Goal: Task Accomplishment & Management: Use online tool/utility

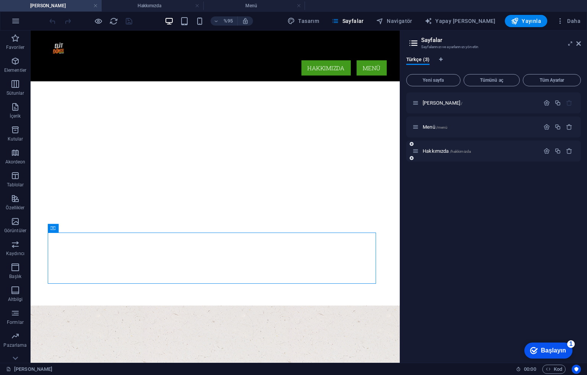
click at [429, 147] on div "Hakkımızda /hakkimizda" at bounding box center [475, 151] width 127 height 9
drag, startPoint x: 427, startPoint y: 151, endPoint x: 282, endPoint y: 112, distance: 150.1
click at [427, 151] on font "Hakkımızda" at bounding box center [436, 151] width 26 height 6
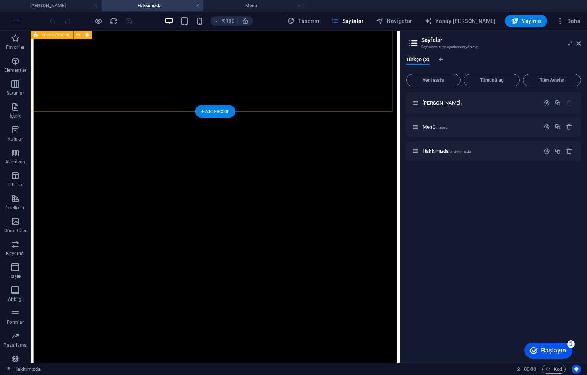
scroll to position [330, 0]
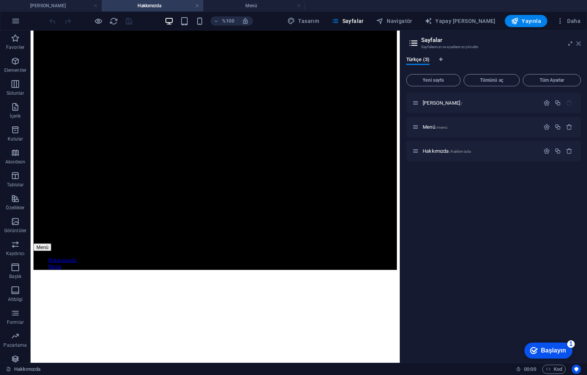
drag, startPoint x: 532, startPoint y: 9, endPoint x: 578, endPoint y: 43, distance: 56.5
click at [578, 43] on icon at bounding box center [578, 43] width 5 height 6
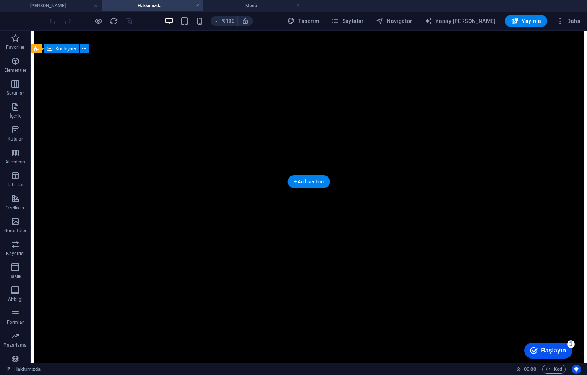
scroll to position [0, 0]
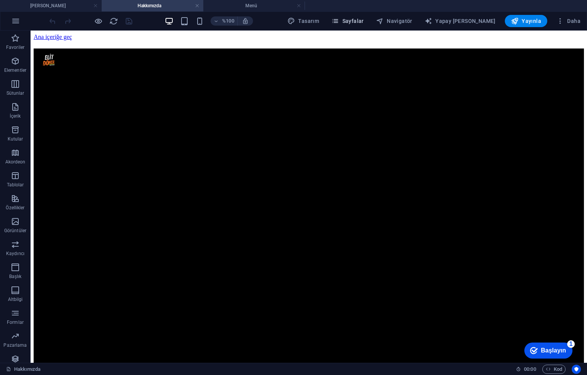
click at [360, 17] on button "Sayfalar" at bounding box center [347, 21] width 39 height 12
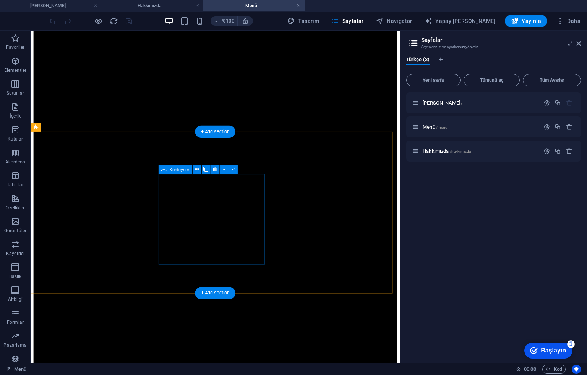
scroll to position [102, 0]
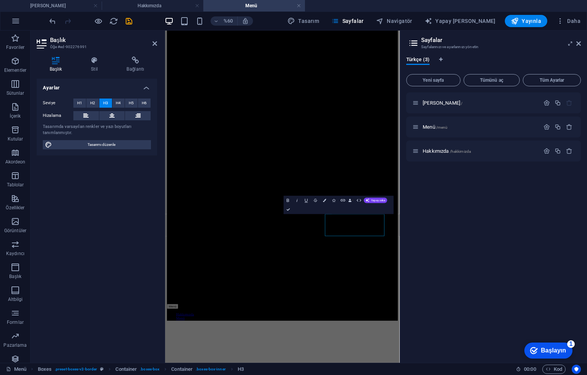
click at [423, 225] on div "[PERSON_NAME] / Menü /menü Hakkımızda /hakkimizda" at bounding box center [493, 224] width 175 height 264
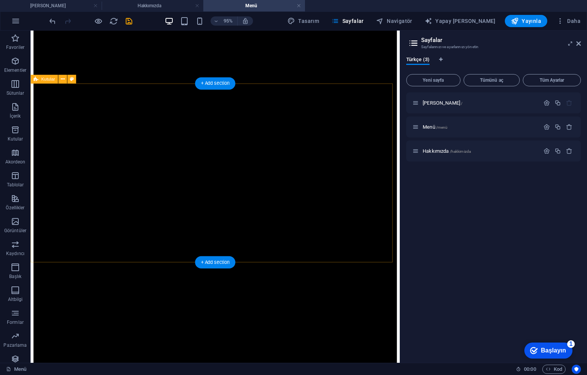
scroll to position [153, 0]
drag, startPoint x: 120, startPoint y: 184, endPoint x: 183, endPoint y: 189, distance: 62.9
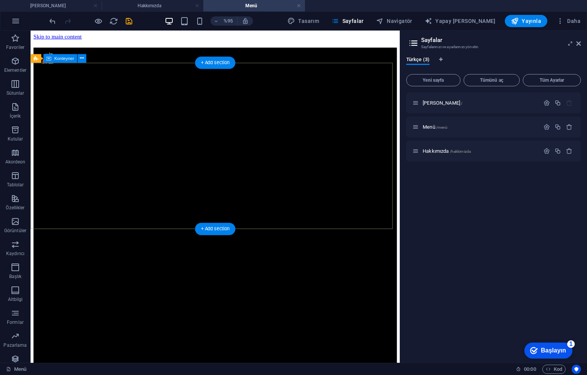
scroll to position [51, 0]
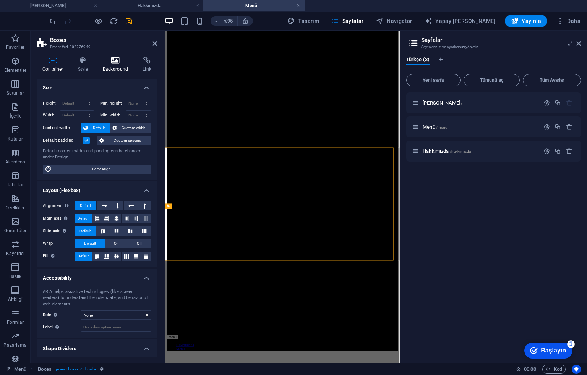
click at [105, 59] on icon at bounding box center [115, 61] width 37 height 8
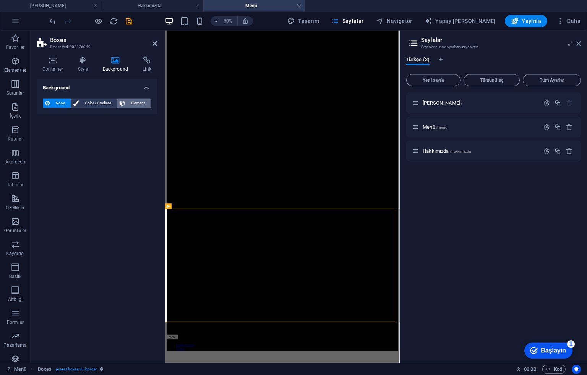
click at [144, 103] on span "Element" at bounding box center [137, 103] width 21 height 9
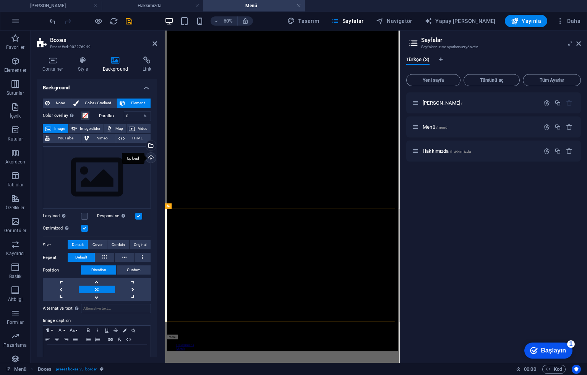
click at [147, 159] on div "Upload" at bounding box center [149, 158] width 11 height 11
click at [147, 154] on div "Yüklemek" at bounding box center [149, 158] width 11 height 11
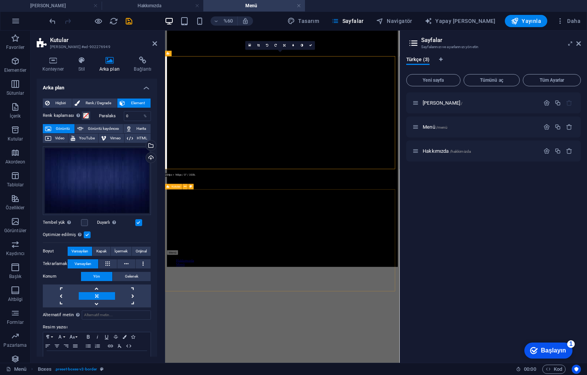
scroll to position [306, 0]
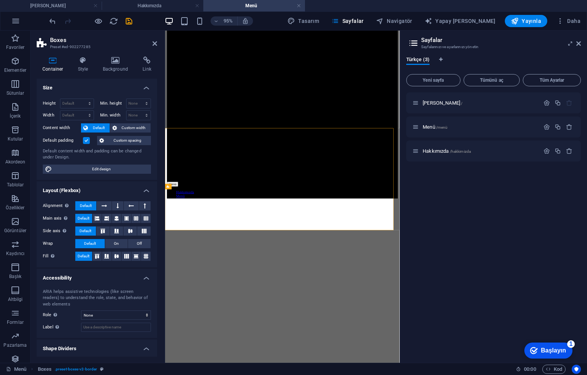
click at [119, 55] on div "Container Style Background Link Size Height Default px rem % vh vw Min. height …" at bounding box center [97, 206] width 133 height 312
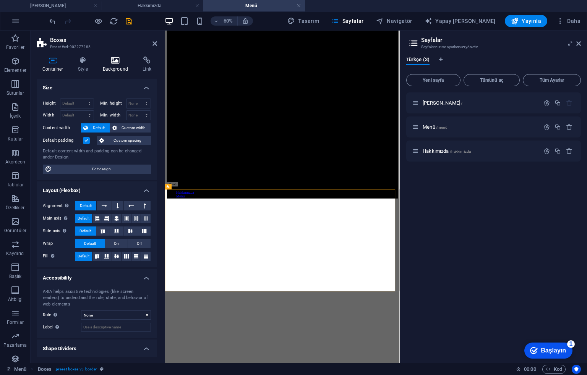
click at [113, 65] on h4 "Background" at bounding box center [117, 65] width 40 height 16
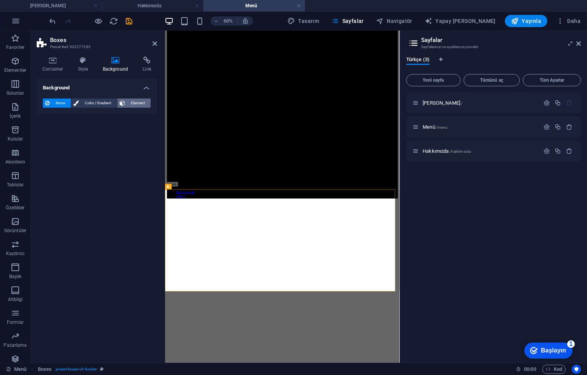
click at [141, 101] on span "Element" at bounding box center [137, 103] width 21 height 9
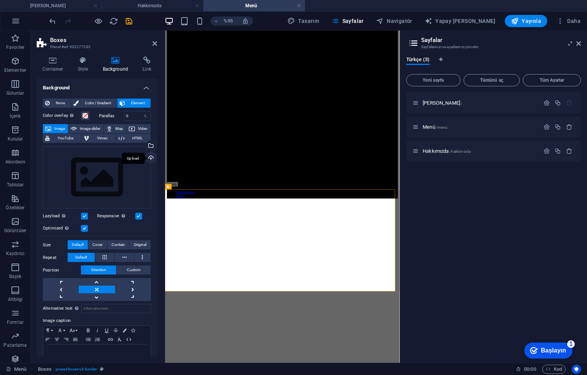
click at [154, 154] on div "Upload" at bounding box center [149, 158] width 11 height 11
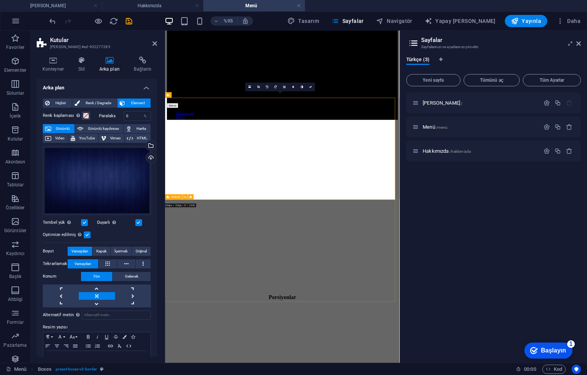
scroll to position [458, 0]
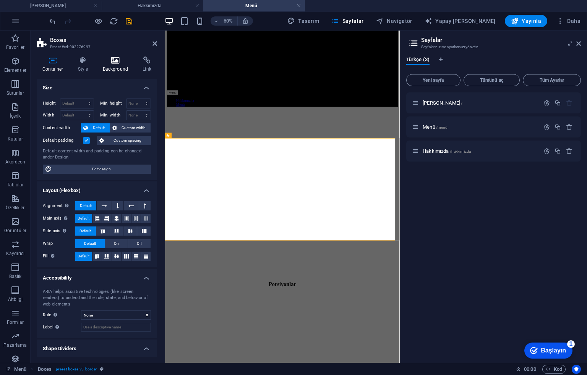
click at [124, 71] on h4 "Background" at bounding box center [117, 65] width 40 height 16
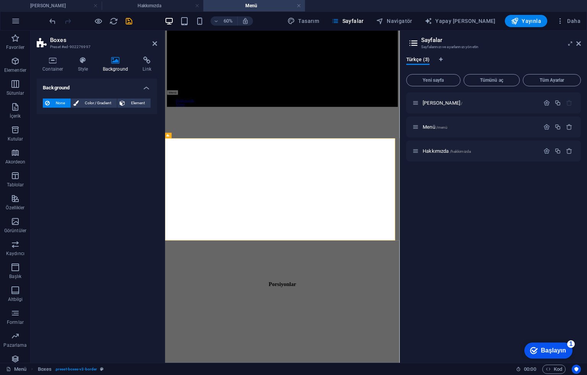
scroll to position [561, 0]
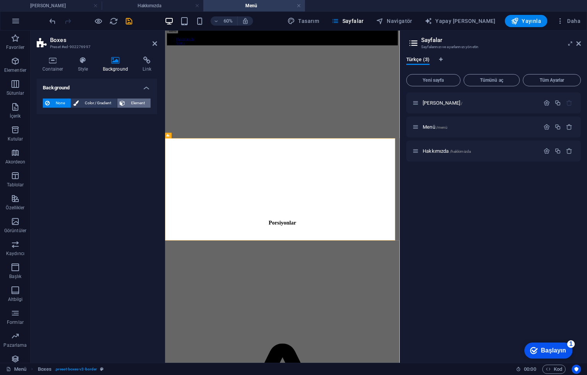
click at [141, 103] on span "Element" at bounding box center [137, 103] width 21 height 9
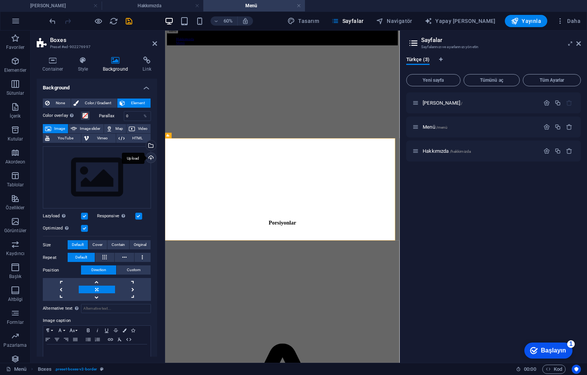
click at [150, 155] on div "Upload" at bounding box center [149, 158] width 11 height 11
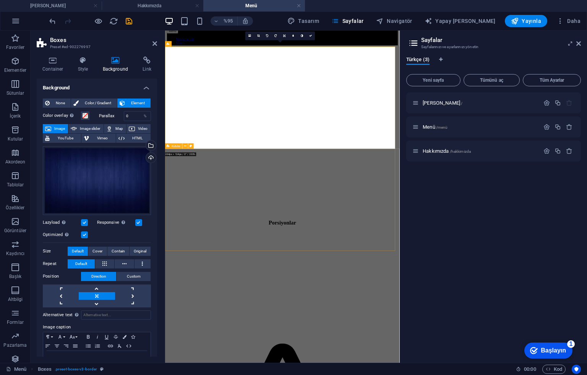
scroll to position [714, 0]
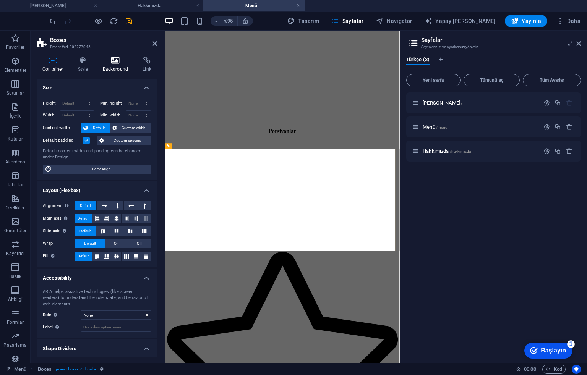
click at [125, 68] on h4 "Background" at bounding box center [117, 65] width 40 height 16
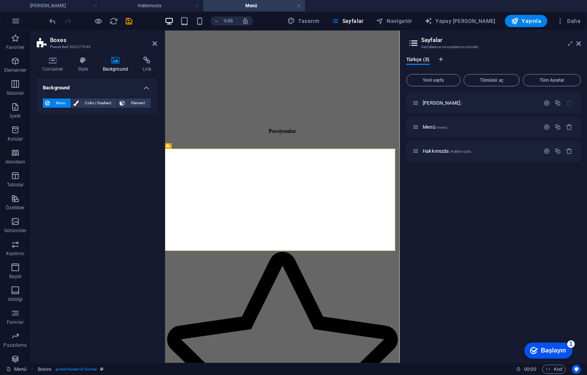
click at [134, 100] on span "Element" at bounding box center [137, 103] width 21 height 9
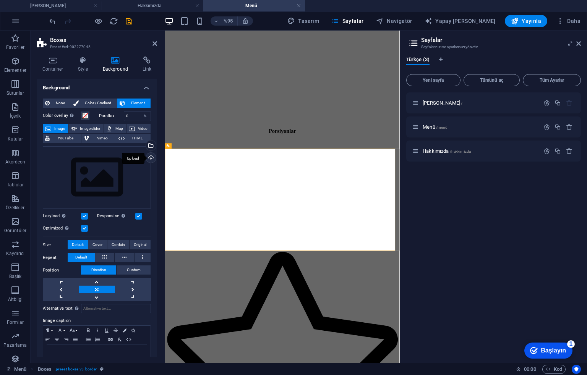
click at [147, 159] on div "Upload" at bounding box center [149, 158] width 11 height 11
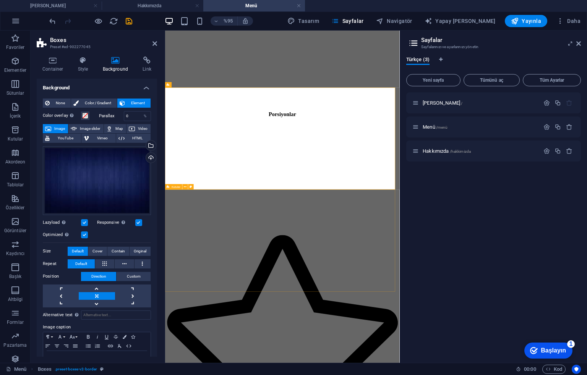
scroll to position [815, 0]
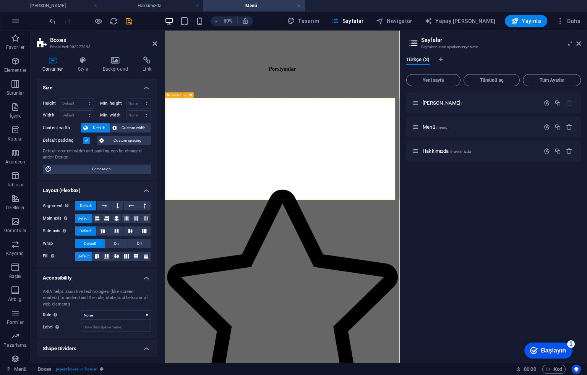
scroll to position [968, 0]
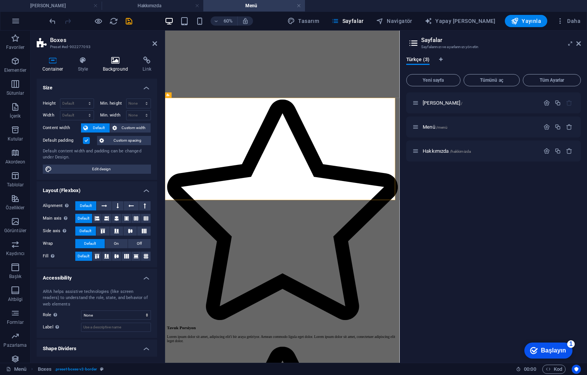
click at [122, 62] on icon at bounding box center [115, 61] width 37 height 8
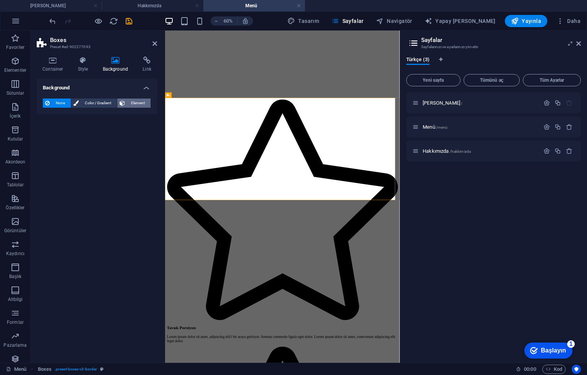
click at [142, 100] on span "Element" at bounding box center [137, 103] width 21 height 9
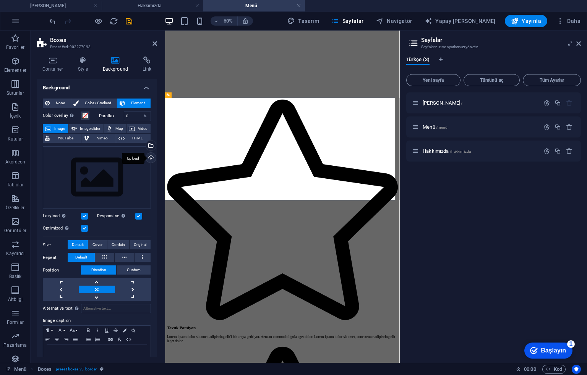
click at [149, 158] on div "Upload" at bounding box center [149, 158] width 11 height 11
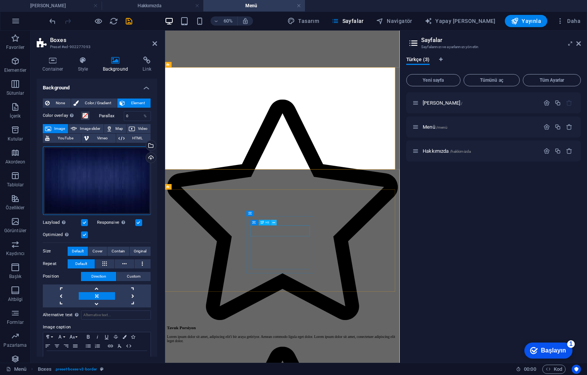
scroll to position [1019, 0]
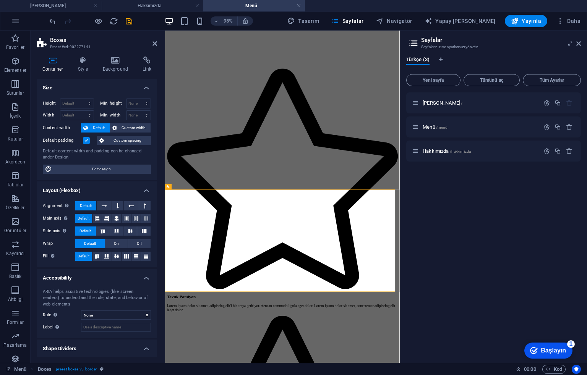
click at [117, 67] on h4 "Background" at bounding box center [117, 65] width 40 height 16
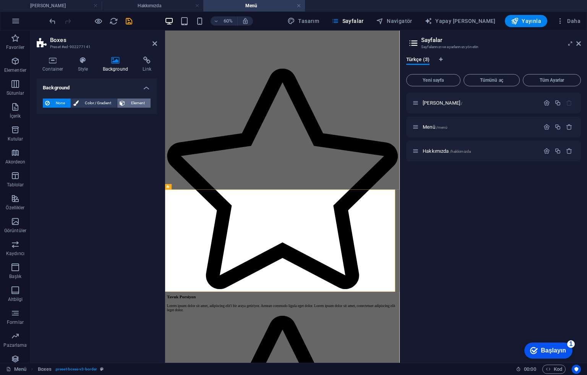
click at [127, 102] on span "Element" at bounding box center [137, 103] width 21 height 9
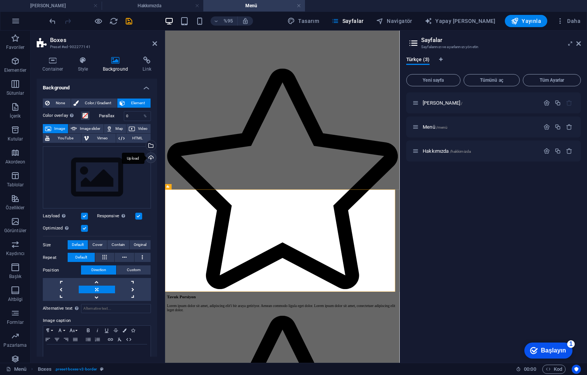
click at [147, 155] on div "Upload" at bounding box center [149, 158] width 11 height 11
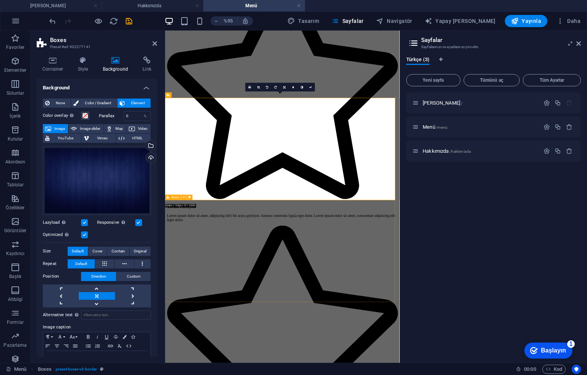
scroll to position [1172, 0]
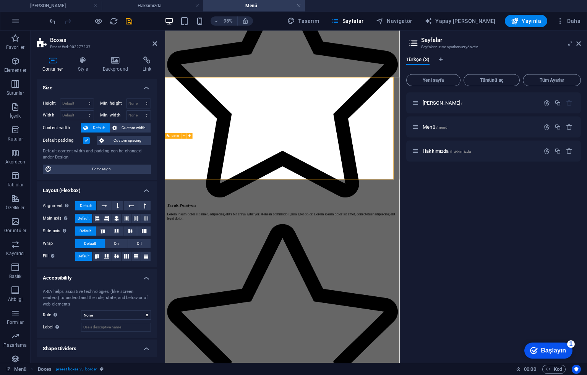
scroll to position [1274, 0]
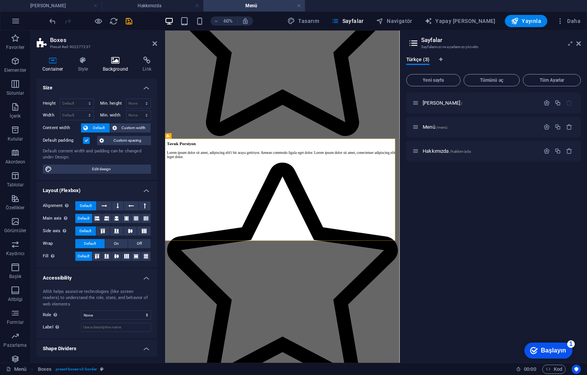
click at [119, 67] on h4 "Background" at bounding box center [117, 65] width 40 height 16
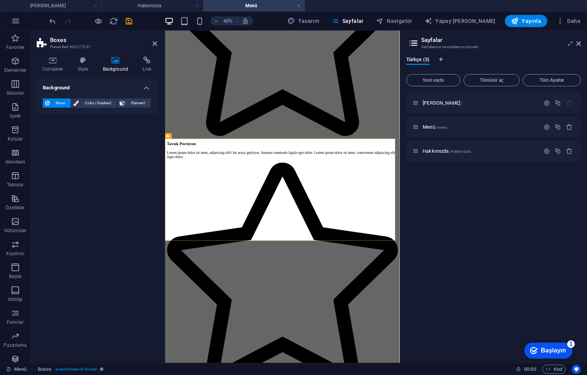
click at [134, 98] on div "None Color / Gradient Element Stretch background to full-width Color overlay Pl…" at bounding box center [97, 103] width 120 height 22
click at [134, 103] on span "Element" at bounding box center [137, 103] width 21 height 9
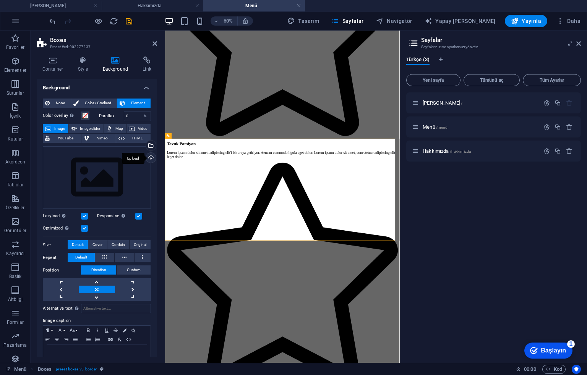
click at [151, 153] on div "Upload" at bounding box center [149, 158] width 11 height 11
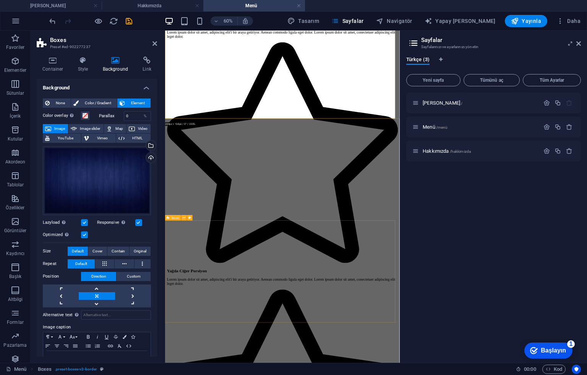
scroll to position [1478, 0]
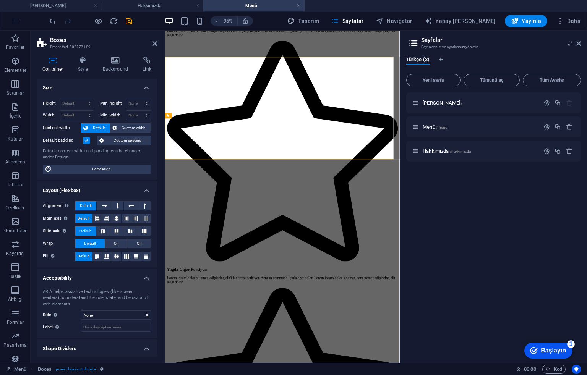
click at [117, 68] on h4 "Background" at bounding box center [117, 65] width 40 height 16
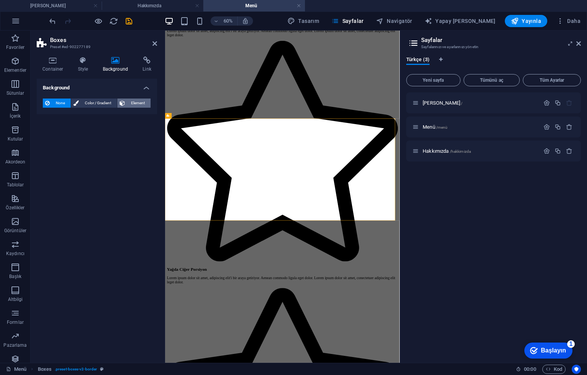
click at [137, 107] on span "Element" at bounding box center [137, 103] width 21 height 9
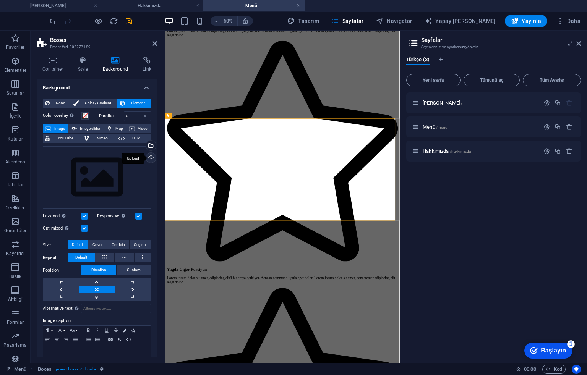
click at [149, 155] on div "Upload" at bounding box center [149, 158] width 11 height 11
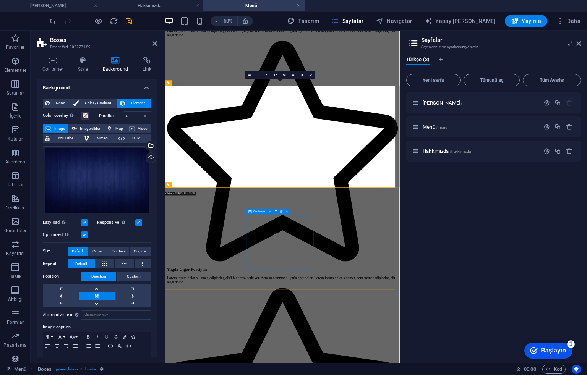
scroll to position [1631, 0]
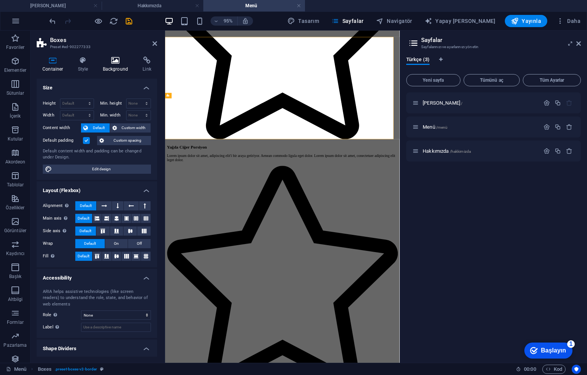
click at [117, 63] on icon at bounding box center [115, 61] width 37 height 8
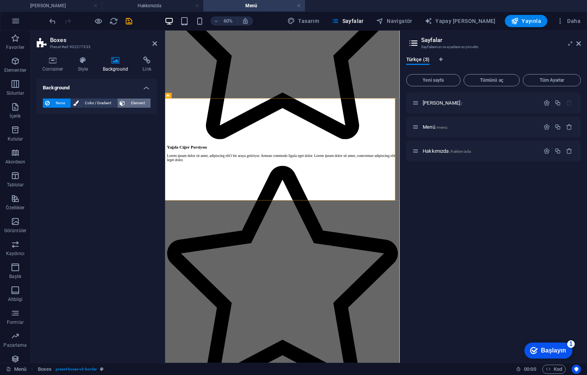
click at [131, 100] on span "Element" at bounding box center [137, 103] width 21 height 9
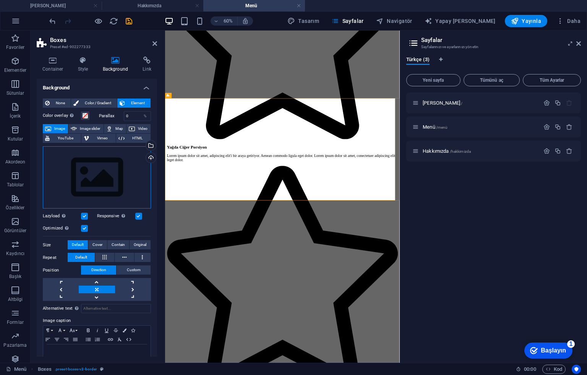
click at [124, 170] on div "Drag files here, click to choose files or select files from Files or our free s…" at bounding box center [97, 177] width 108 height 63
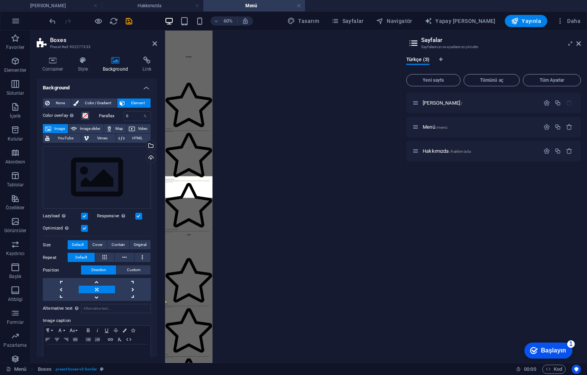
scroll to position [647, 0]
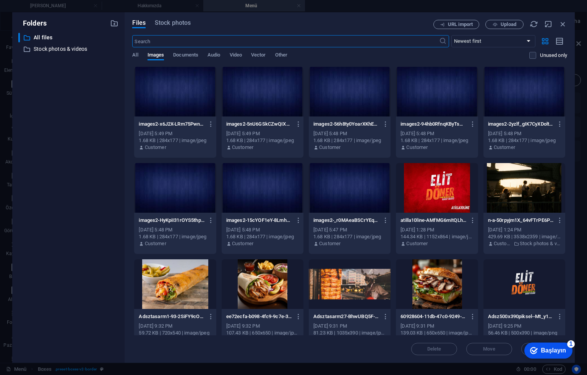
click at [177, 92] on div at bounding box center [175, 92] width 82 height 50
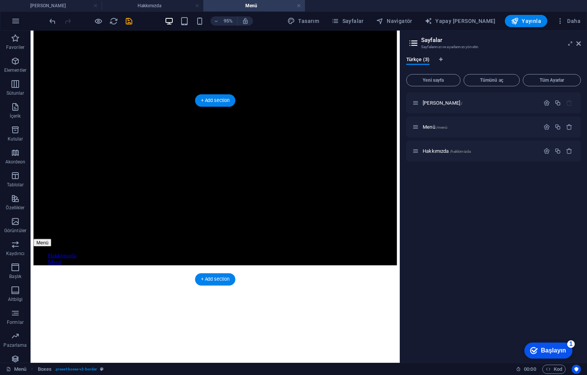
scroll to position [135, 0]
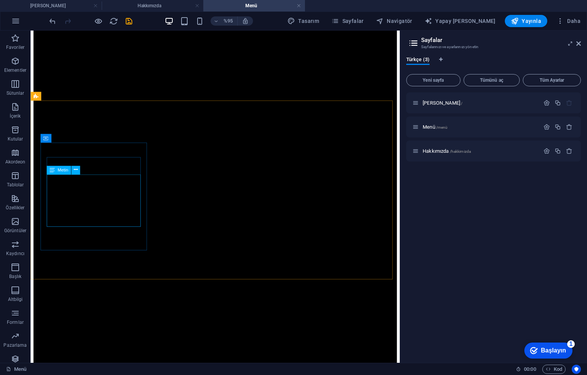
click at [68, 170] on font "Metin" at bounding box center [62, 170] width 11 height 5
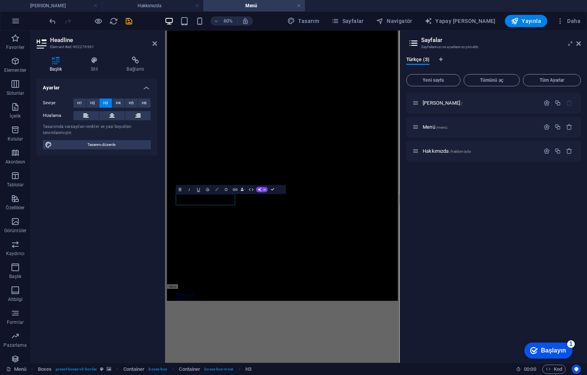
click at [219, 190] on icon "button" at bounding box center [216, 189] width 3 height 3
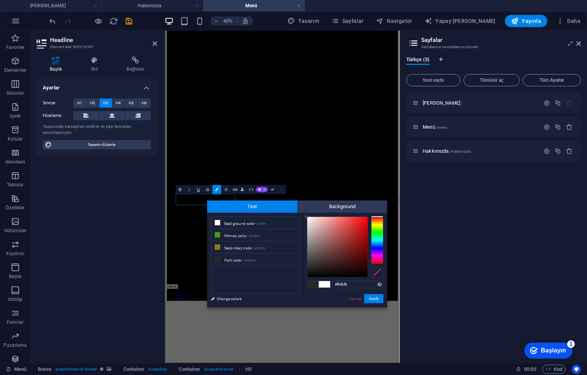
drag, startPoint x: 316, startPoint y: 221, endPoint x: 304, endPoint y: 217, distance: 12.3
click at [304, 217] on div "#fbfbfb Supported formats #0852ed rgb(8, 82, 237) rgba(8, 82, 237, 90%) hsv(221…" at bounding box center [345, 316] width 84 height 206
type input "#000000"
click at [369, 299] on button "Apply" at bounding box center [373, 298] width 19 height 9
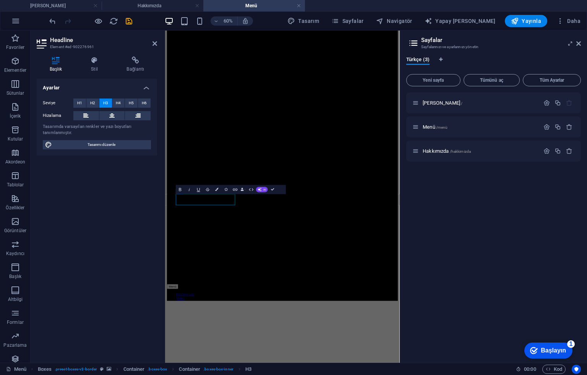
click at [259, 202] on div "H2 Banner Konteyner Afiş Kutular [PERSON_NAME] H2 Konteyner Kutular Kutular Kut…" at bounding box center [282, 197] width 235 height 332
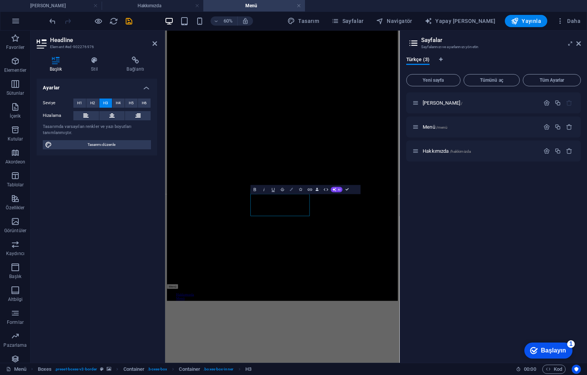
click at [295, 189] on button "Colors" at bounding box center [291, 189] width 9 height 9
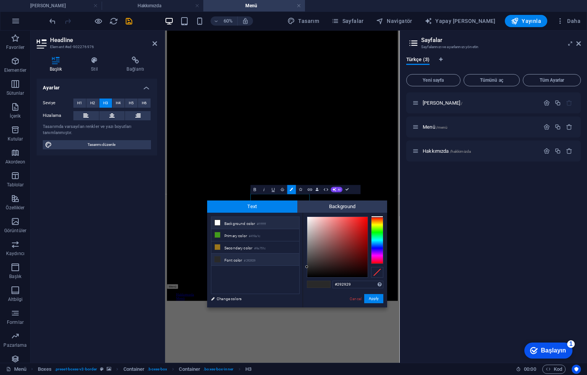
click at [240, 223] on li "Background color #ffffff" at bounding box center [255, 223] width 88 height 12
type input "#ffffff"
click at [374, 302] on button "Apply" at bounding box center [373, 298] width 19 height 9
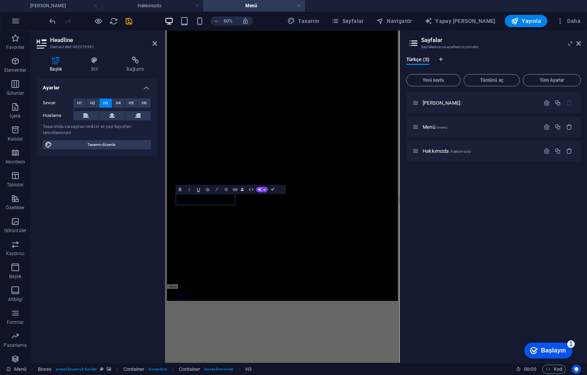
click at [214, 188] on button "Colors" at bounding box center [216, 189] width 9 height 9
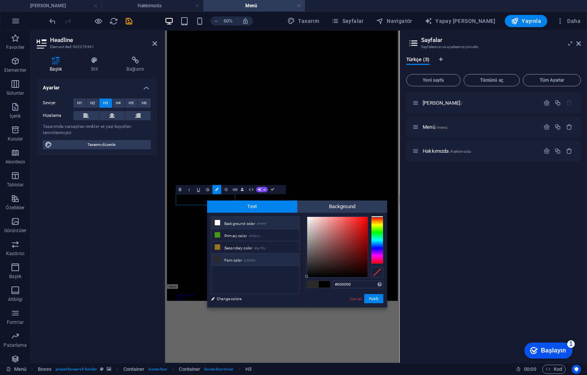
click at [223, 228] on li "Background color #ffffff" at bounding box center [255, 223] width 88 height 12
type input "#ffffff"
click at [368, 297] on button "Apply" at bounding box center [373, 298] width 19 height 9
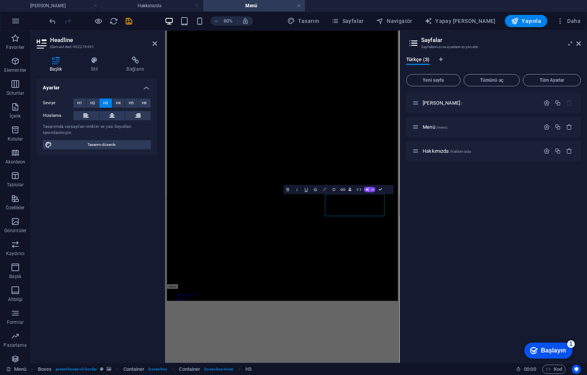
click at [323, 186] on button "Colors" at bounding box center [324, 189] width 9 height 9
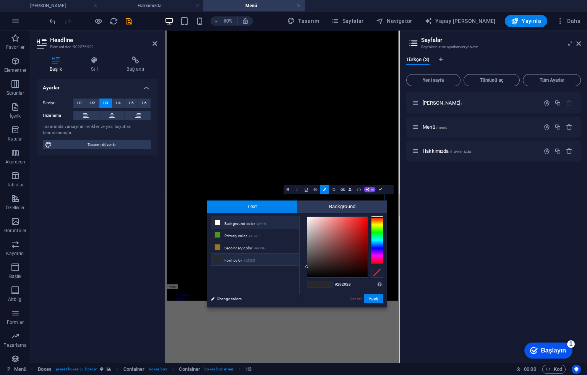
click at [282, 219] on li "Background color #ffffff" at bounding box center [255, 223] width 88 height 12
type input "#ffffff"
click at [372, 297] on button "Apply" at bounding box center [373, 298] width 19 height 9
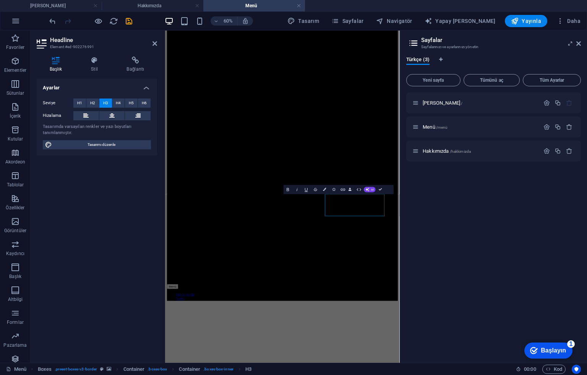
drag, startPoint x: 253, startPoint y: 247, endPoint x: 270, endPoint y: 240, distance: 18.2
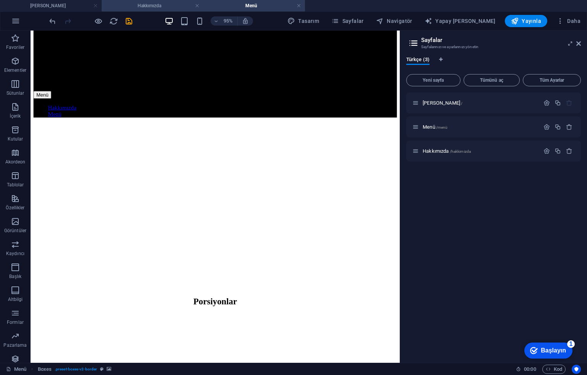
scroll to position [440, 0]
